Goal: Task Accomplishment & Management: Complete application form

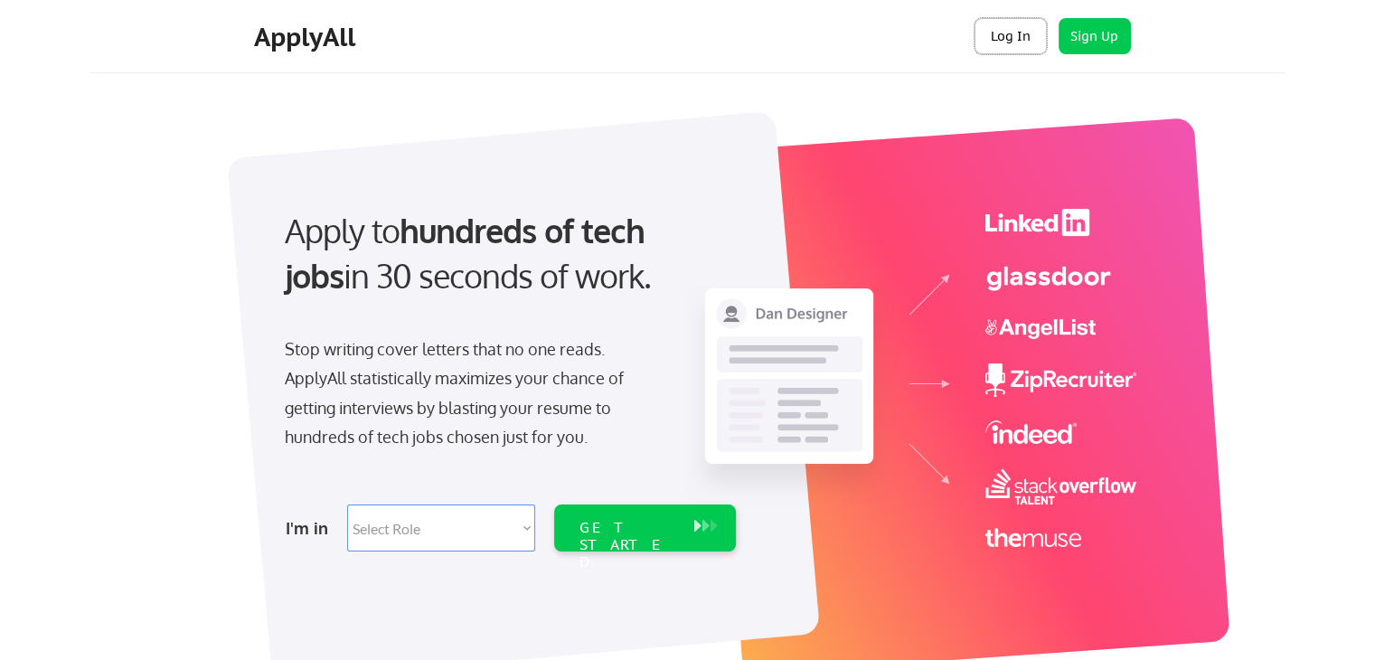
click at [990, 34] on button "Log In" at bounding box center [1011, 36] width 72 height 36
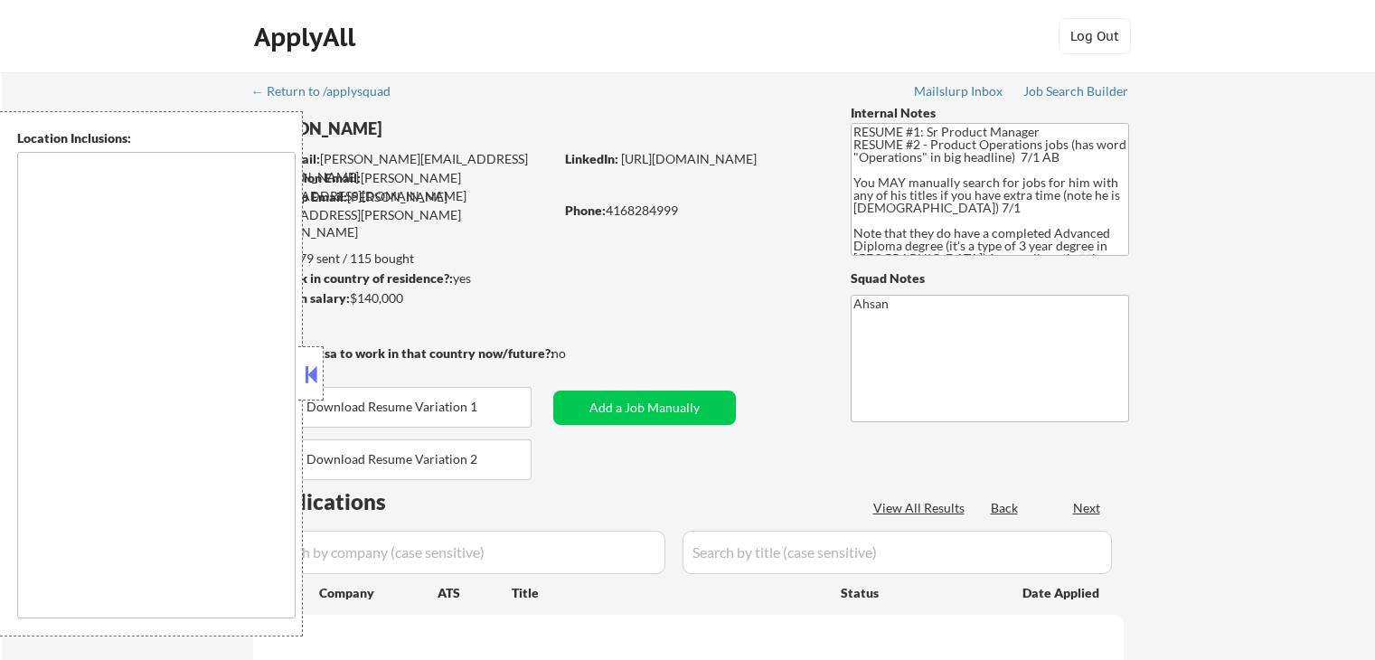
type textarea "Toronto, ON Etobicoke, ON Scarborough, ON North York, ON East York, ON York, ON…"
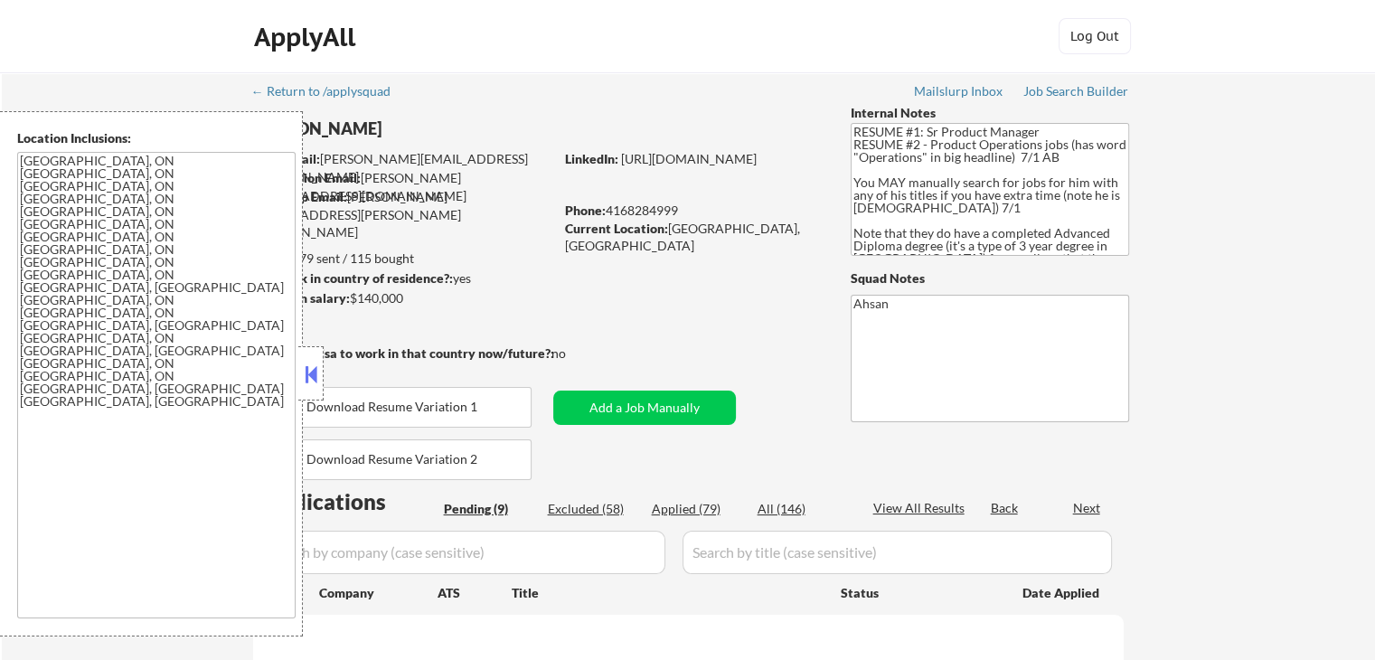
scroll to position [241, 0]
select select ""pending""
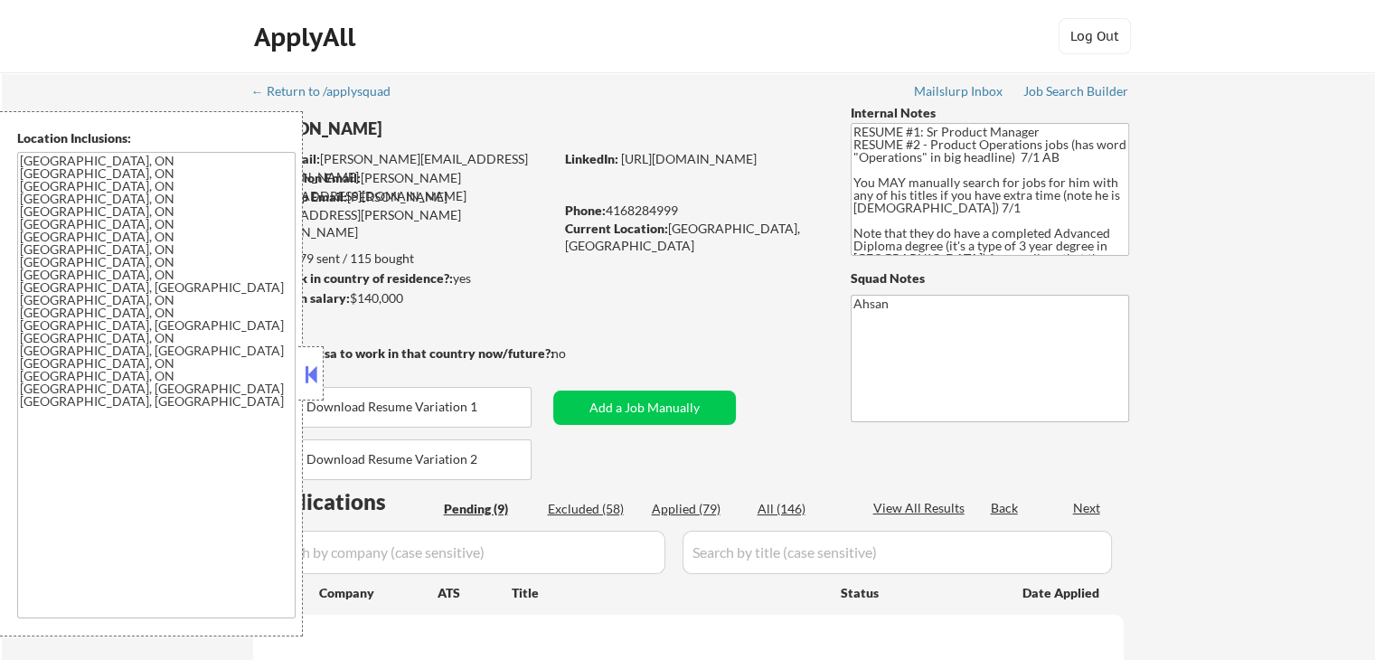
select select ""pending""
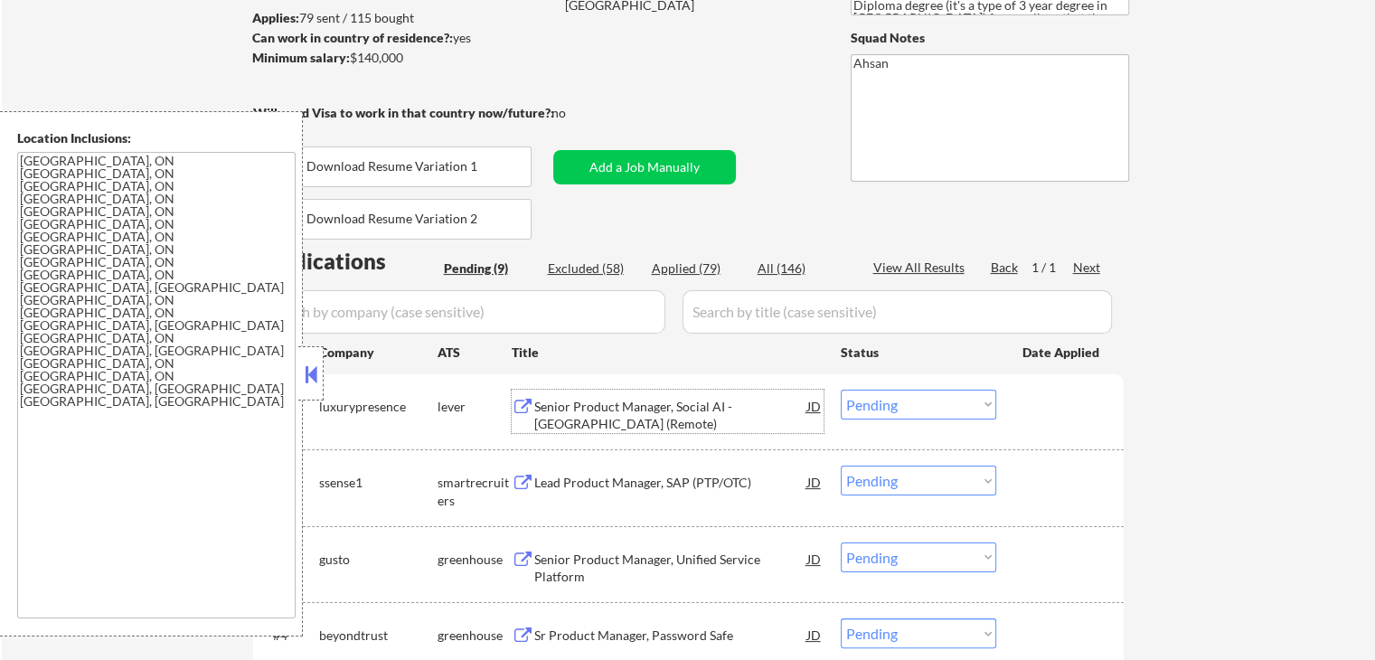
click at [563, 416] on div "Senior Product Manager, Social AI - CANADA (Remote)" at bounding box center [670, 415] width 273 height 35
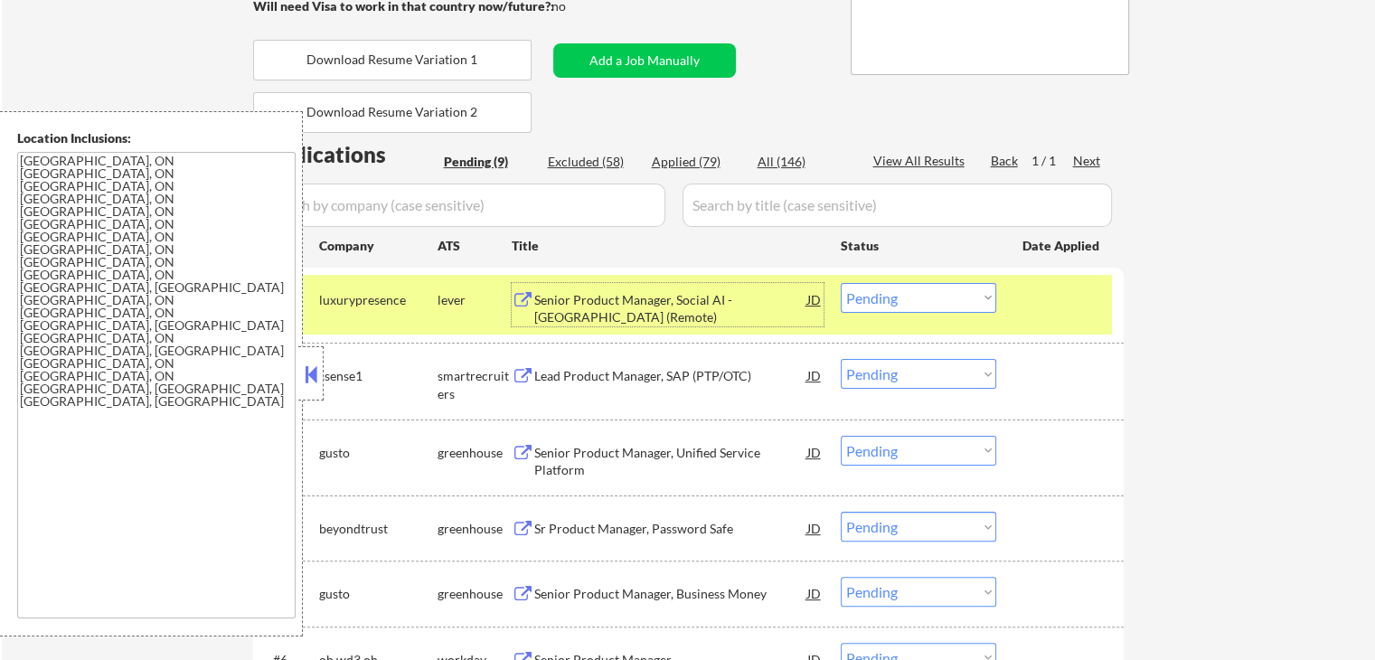
scroll to position [482, 0]
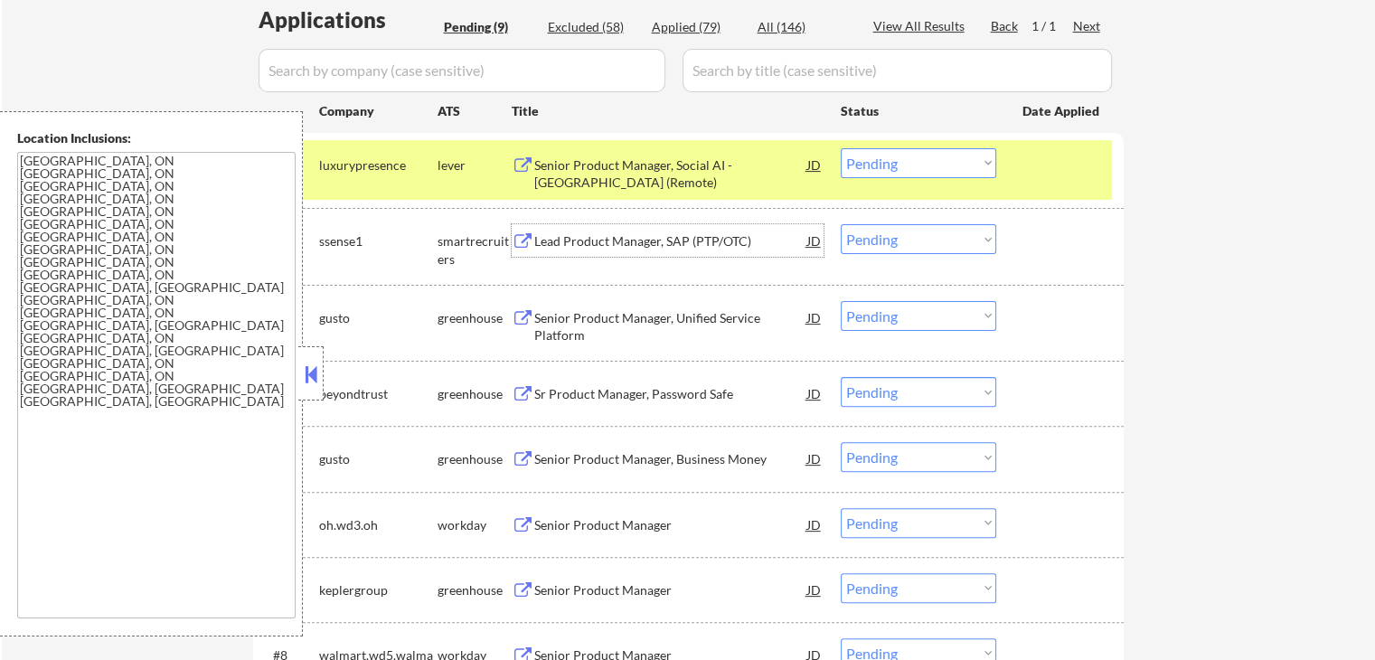
click at [587, 240] on div "Lead Product Manager, SAP (PTP/OTC)" at bounding box center [670, 241] width 273 height 18
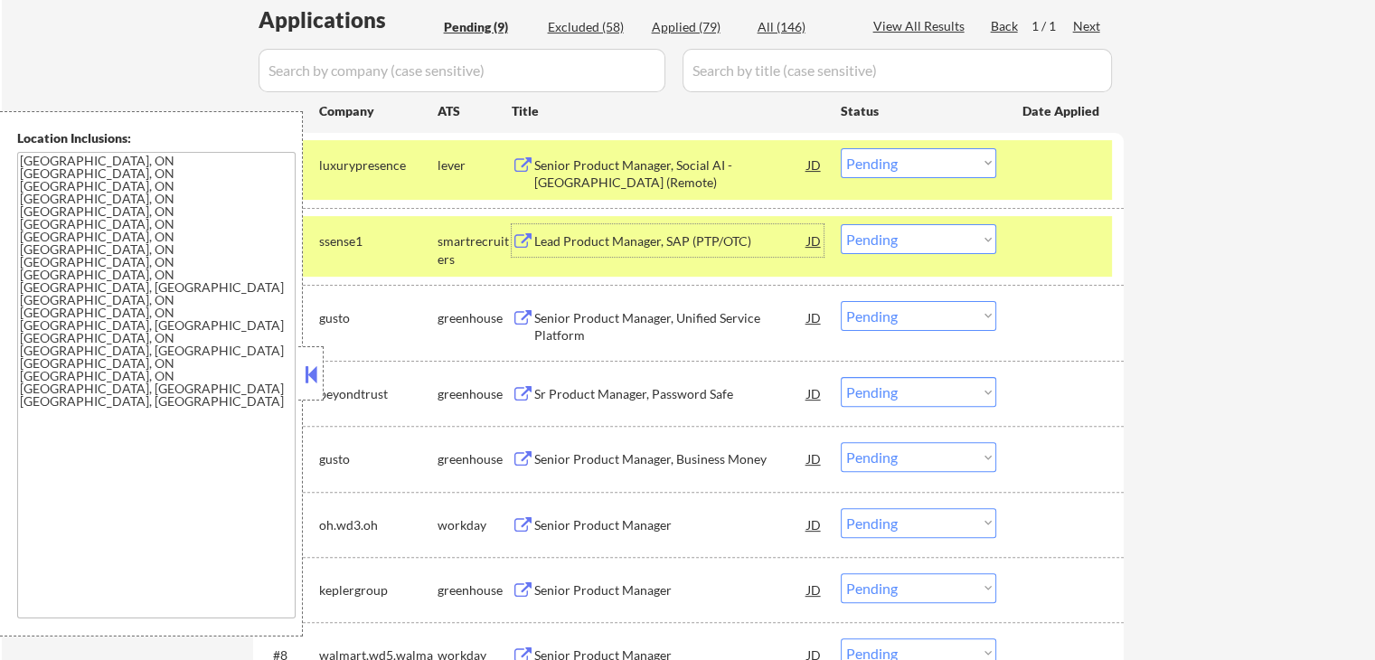
click at [304, 373] on button at bounding box center [311, 374] width 20 height 27
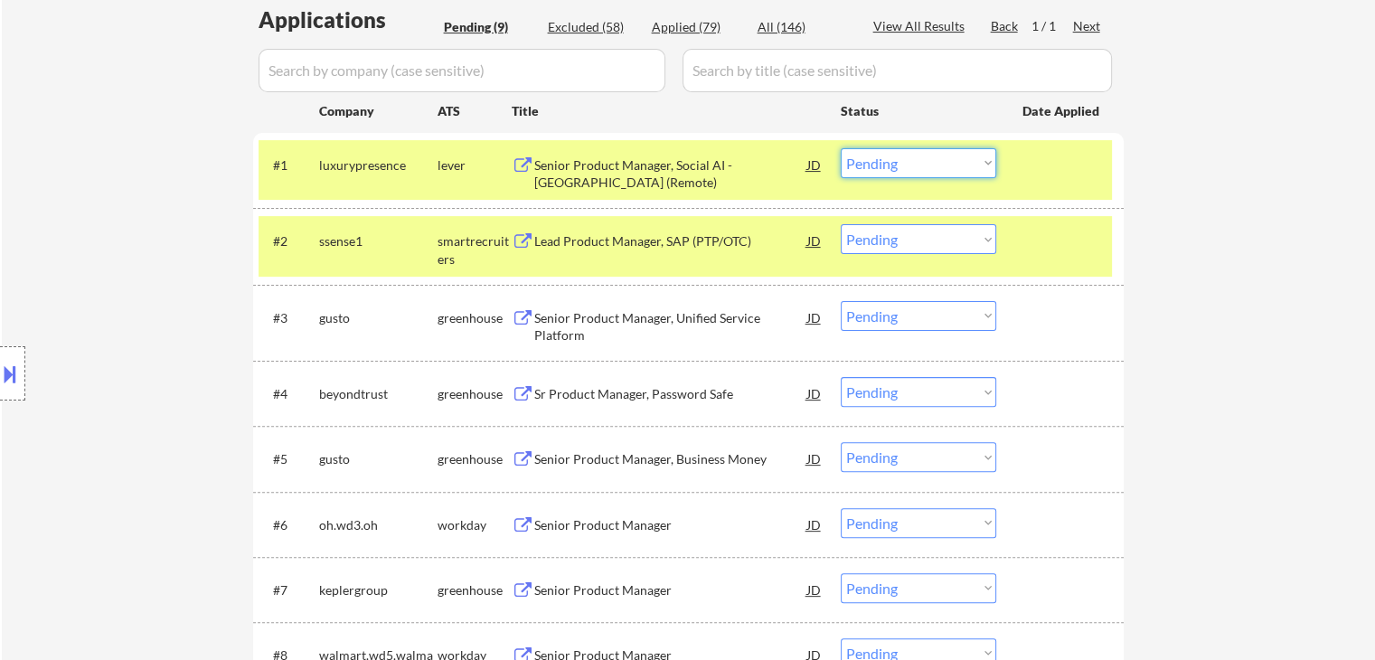
drag, startPoint x: 877, startPoint y: 163, endPoint x: 882, endPoint y: 175, distance: 12.6
click at [877, 163] on select "Choose an option... Pending Applied Excluded (Questions) Excluded (Expired) Exc…" at bounding box center [919, 163] width 156 height 30
click at [841, 148] on select "Choose an option... Pending Applied Excluded (Questions) Excluded (Expired) Exc…" at bounding box center [919, 163] width 156 height 30
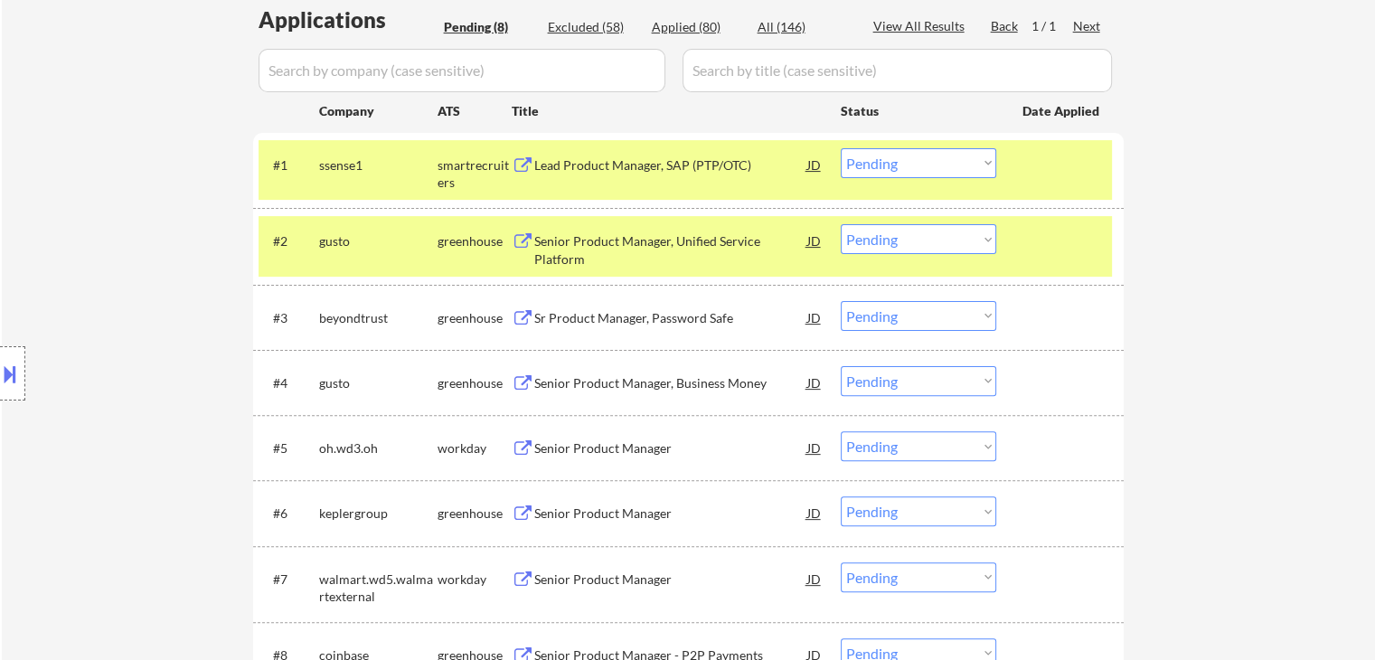
drag, startPoint x: 900, startPoint y: 148, endPoint x: 903, endPoint y: 167, distance: 19.3
click at [900, 148] on select "Choose an option... Pending Applied Excluded (Questions) Excluded (Expired) Exc…" at bounding box center [919, 163] width 156 height 30
click at [841, 148] on select "Choose an option... Pending Applied Excluded (Questions) Excluded (Expired) Exc…" at bounding box center [919, 163] width 156 height 30
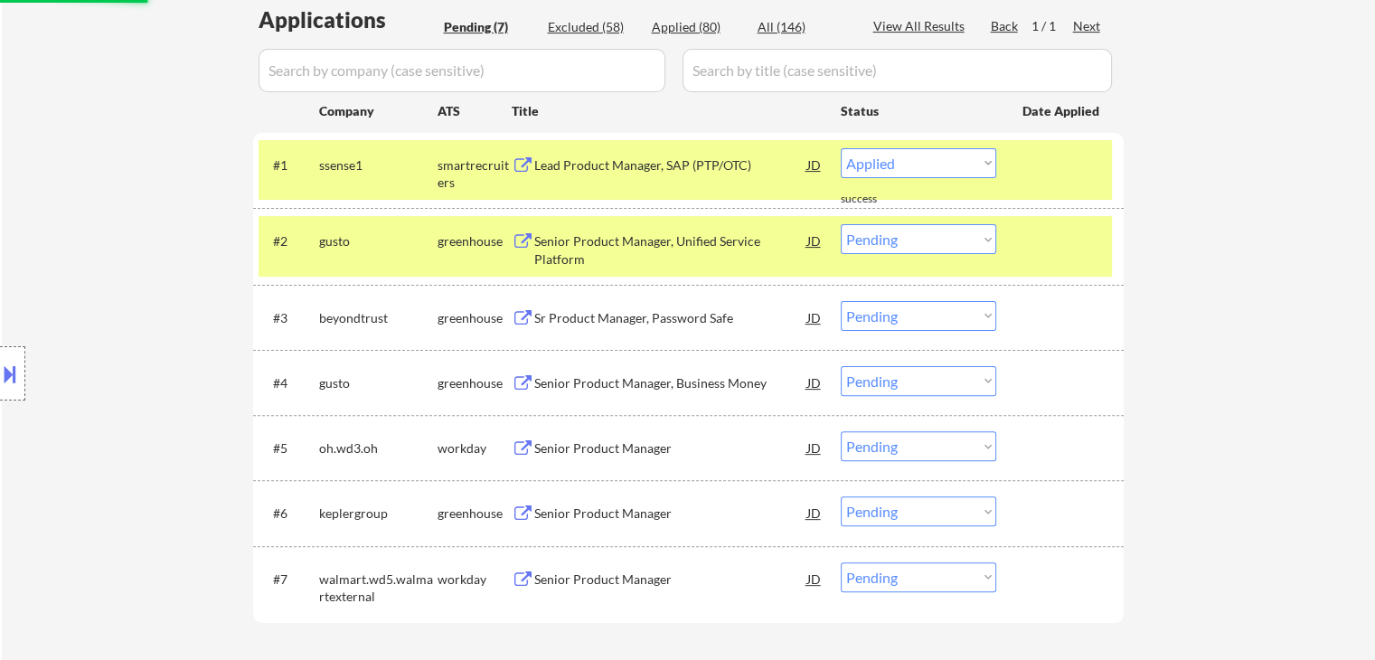
select select ""pending""
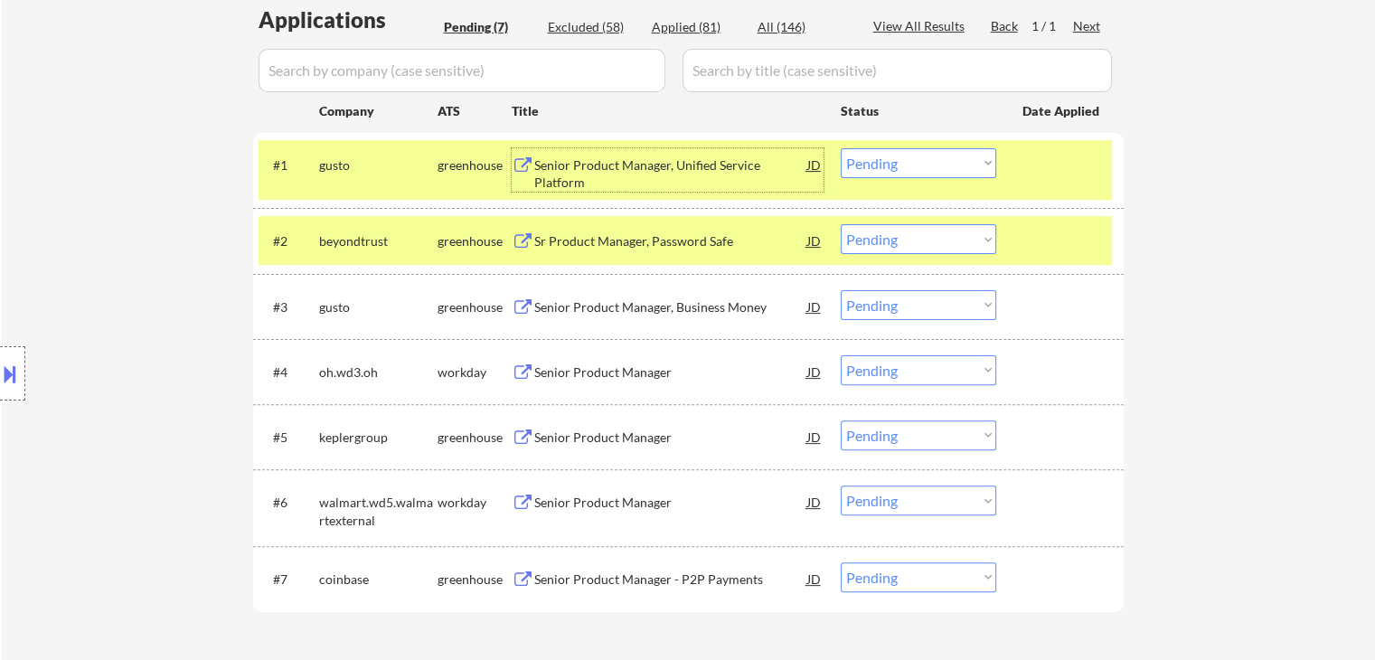
click at [569, 185] on div "Senior Product Manager, Unified Service Platform" at bounding box center [670, 173] width 273 height 35
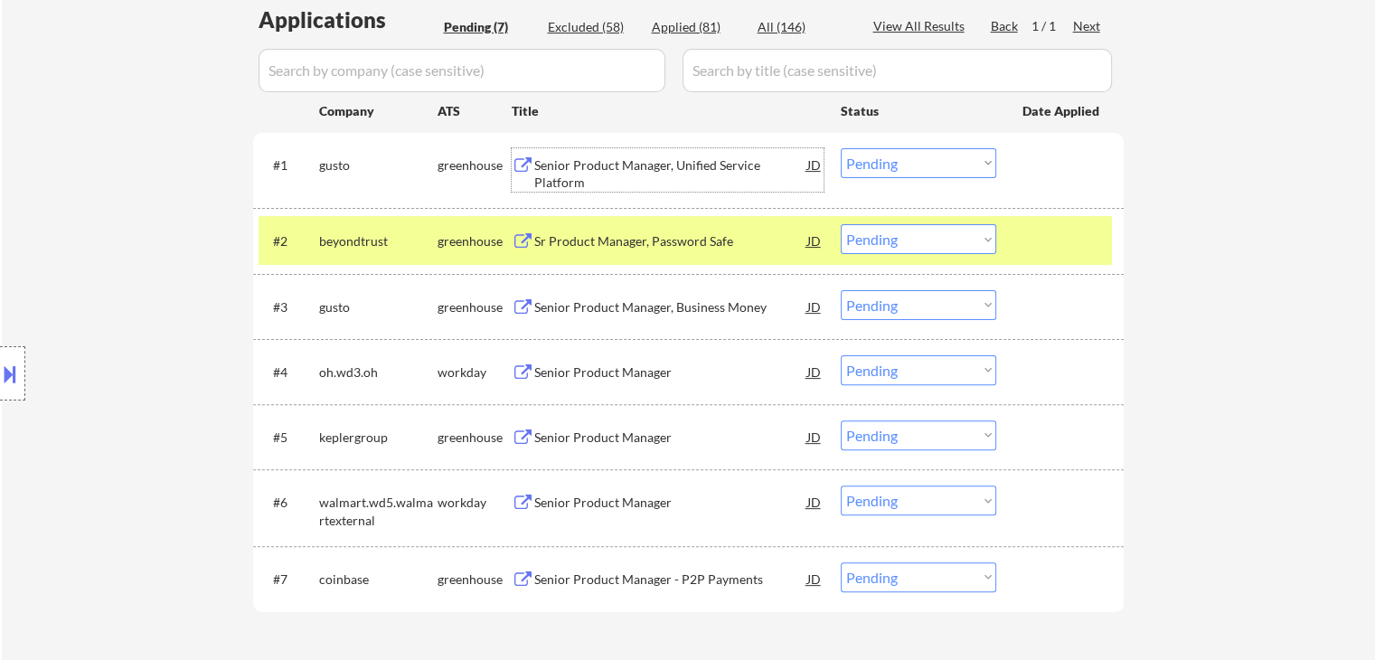
click at [614, 254] on div "Sr Product Manager, Password Safe" at bounding box center [670, 240] width 273 height 33
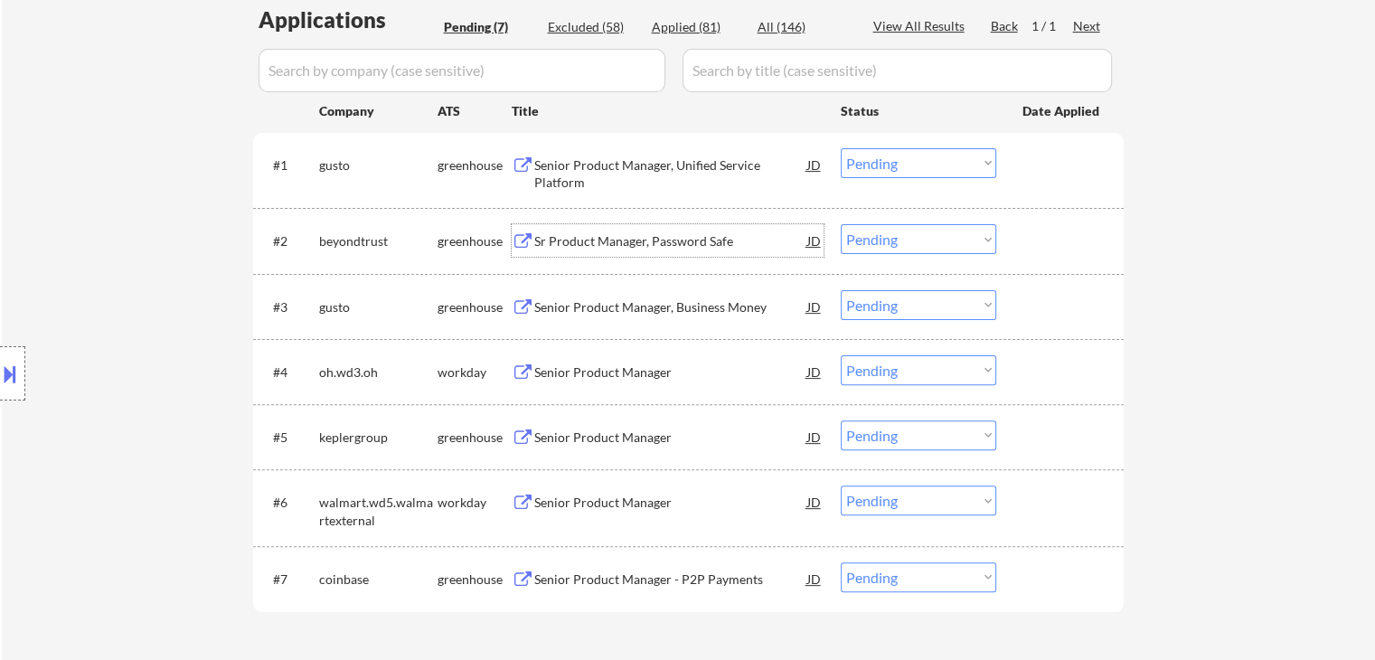
click at [613, 298] on div "Senior Product Manager, Business Money" at bounding box center [670, 307] width 273 height 18
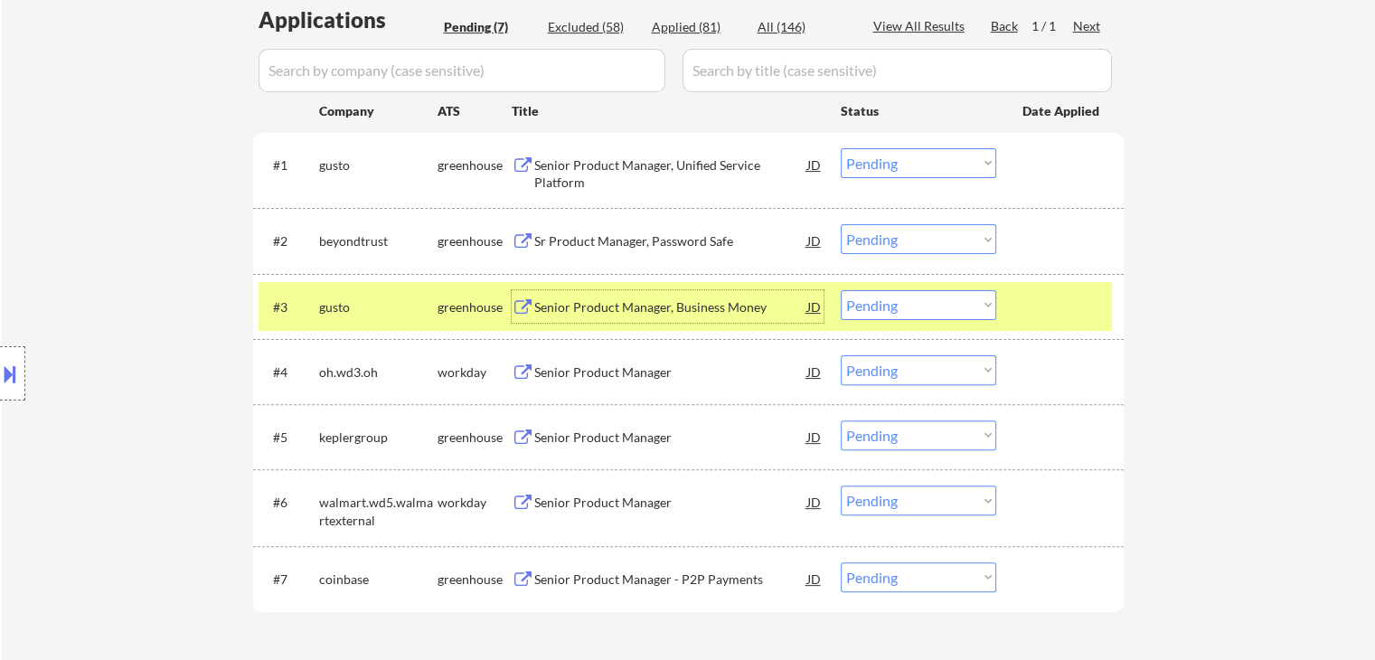
drag, startPoint x: 899, startPoint y: 305, endPoint x: 900, endPoint y: 318, distance: 13.6
click at [900, 305] on select "Choose an option... Pending Applied Excluded (Questions) Excluded (Expired) Exc…" at bounding box center [919, 305] width 156 height 30
click at [841, 290] on select "Choose an option... Pending Applied Excluded (Questions) Excluded (Expired) Exc…" at bounding box center [919, 305] width 156 height 30
select select ""pending""
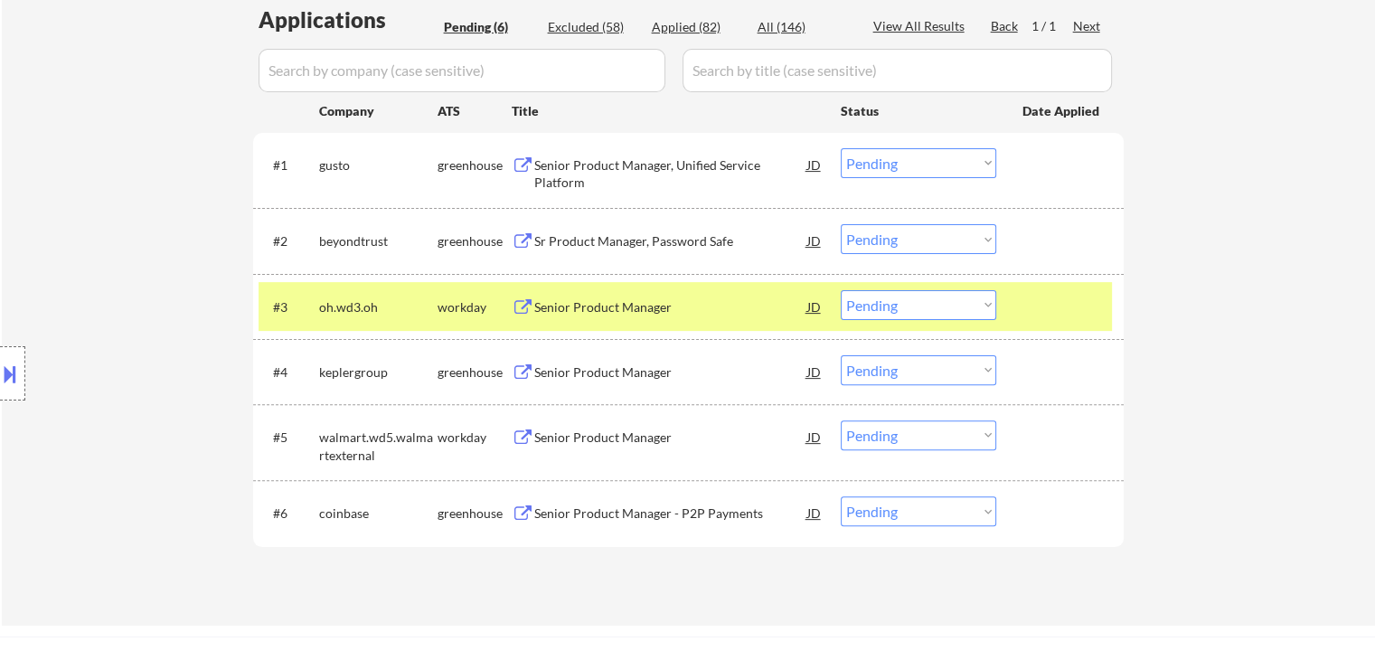
click at [910, 167] on select "Choose an option... Pending Applied Excluded (Questions) Excluded (Expired) Exc…" at bounding box center [919, 163] width 156 height 30
click at [841, 148] on select "Choose an option... Pending Applied Excluded (Questions) Excluded (Expired) Exc…" at bounding box center [919, 163] width 156 height 30
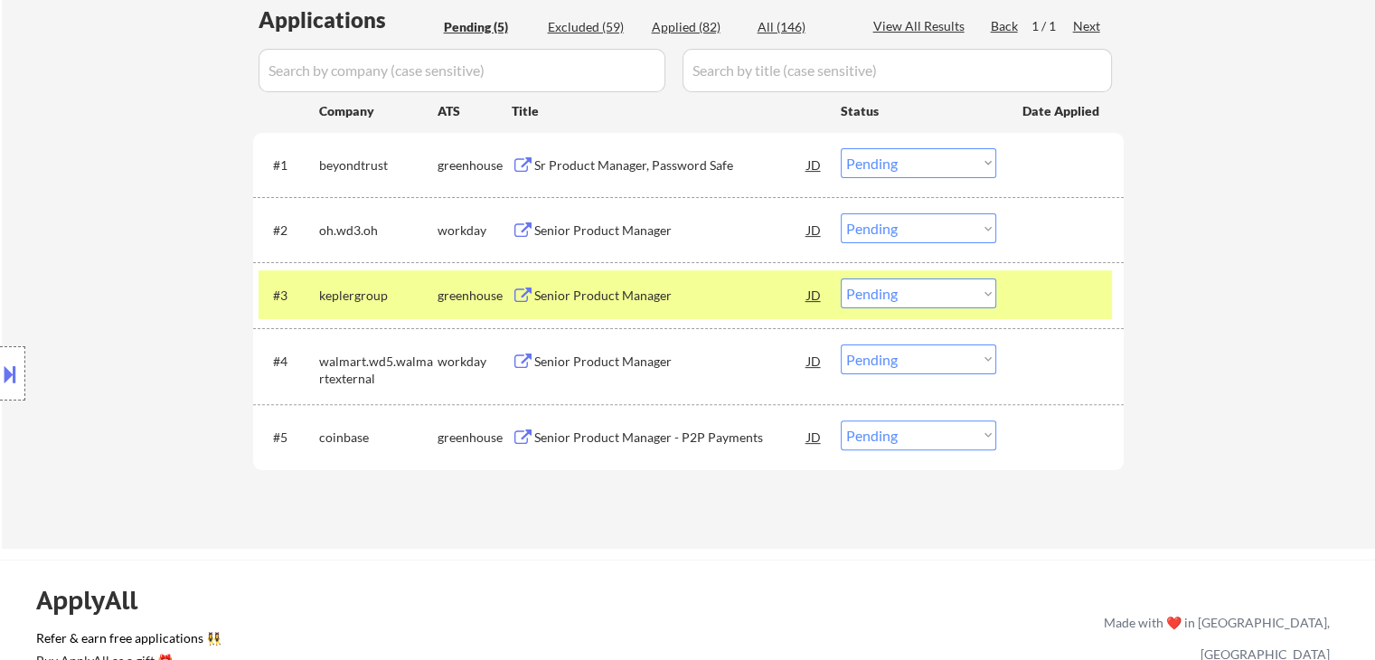
click at [892, 162] on select "Choose an option... Pending Applied Excluded (Questions) Excluded (Expired) Exc…" at bounding box center [919, 163] width 156 height 30
click at [841, 148] on select "Choose an option... Pending Applied Excluded (Questions) Excluded (Expired) Exc…" at bounding box center [919, 163] width 156 height 30
select select ""pending""
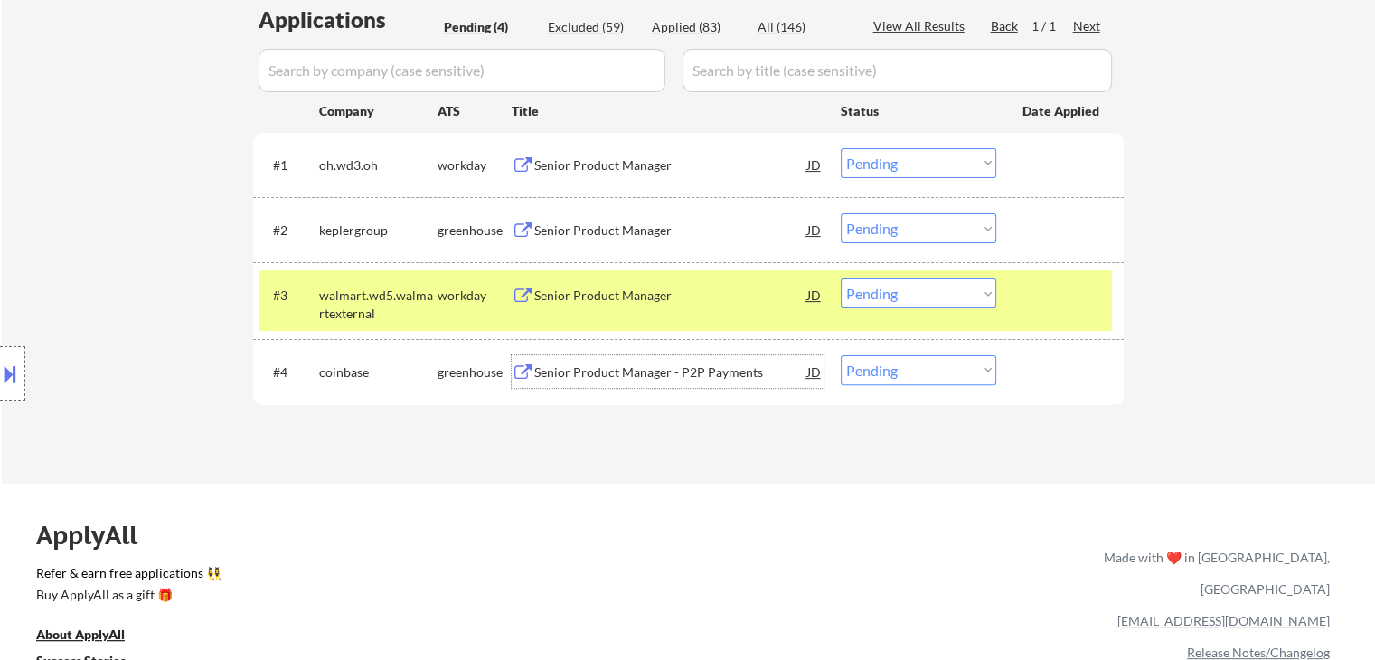
click at [548, 376] on div "Senior Product Manager - P2P Payments" at bounding box center [670, 373] width 273 height 18
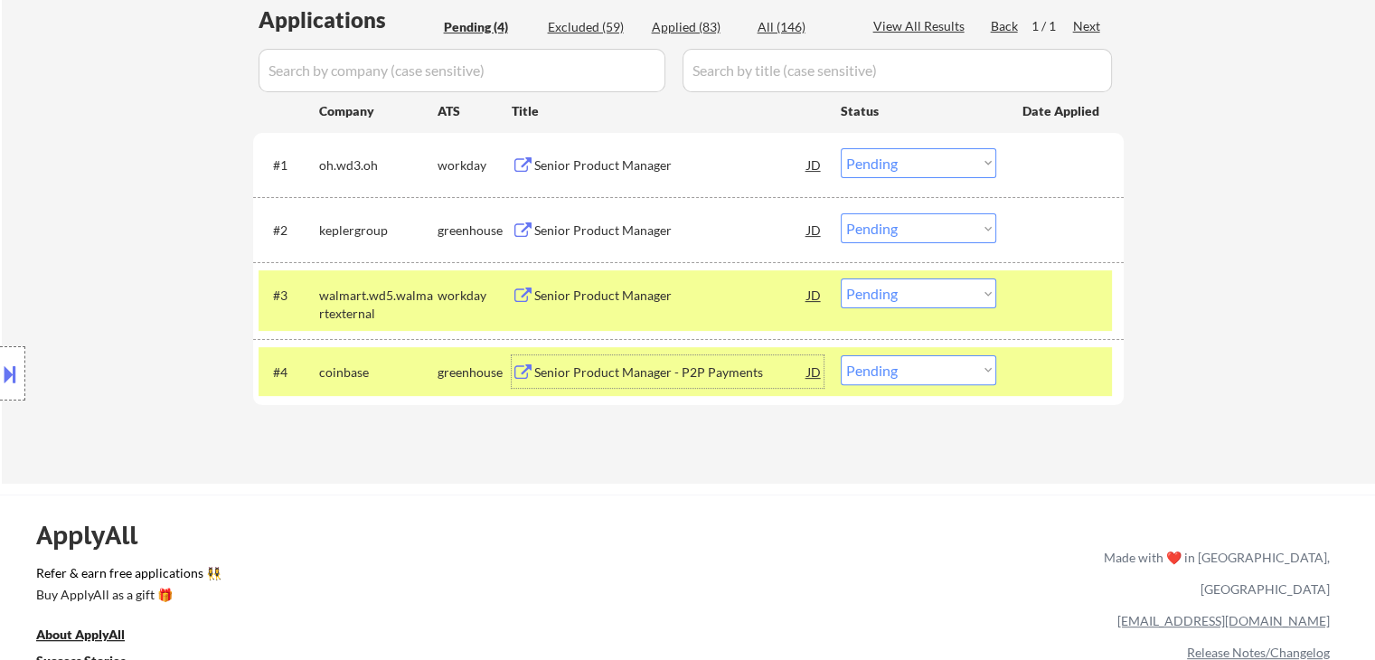
click at [873, 375] on select "Choose an option... Pending Applied Excluded (Questions) Excluded (Expired) Exc…" at bounding box center [919, 370] width 156 height 30
select select ""applied""
click at [841, 355] on select "Choose an option... Pending Applied Excluded (Questions) Excluded (Expired) Exc…" at bounding box center [919, 370] width 156 height 30
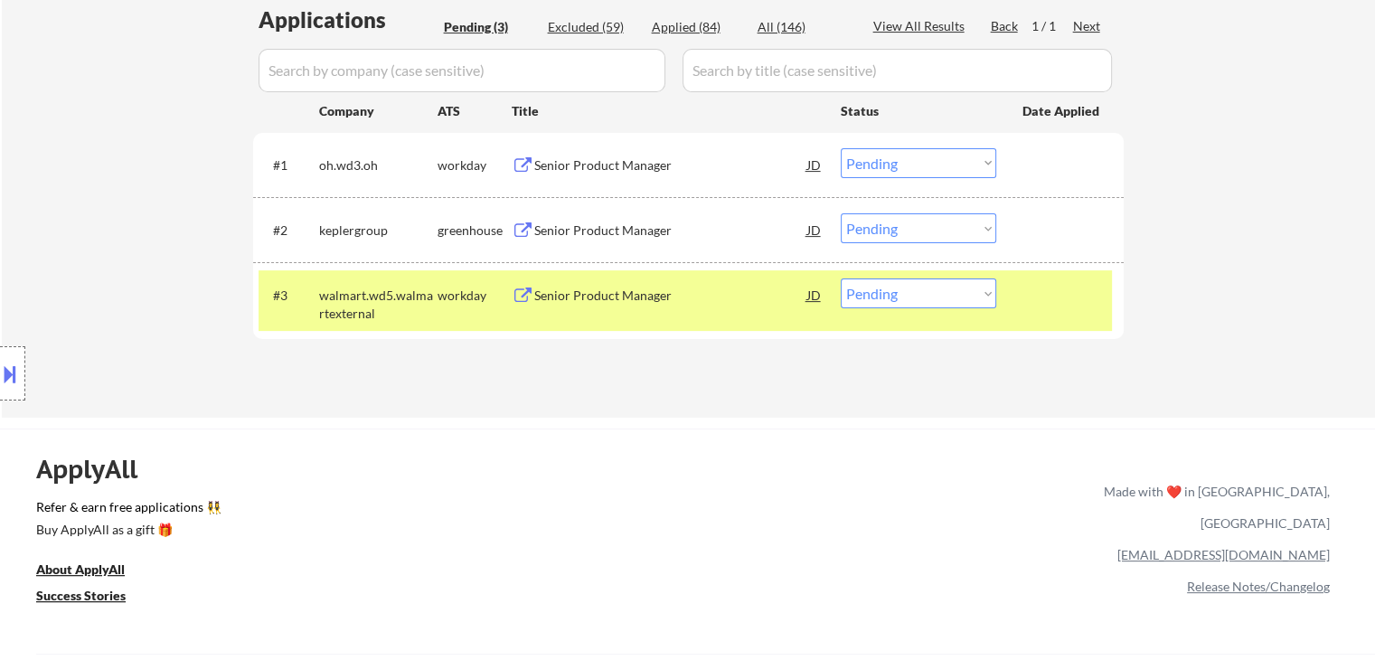
scroll to position [362, 0]
